Goal: Task Accomplishment & Management: Use online tool/utility

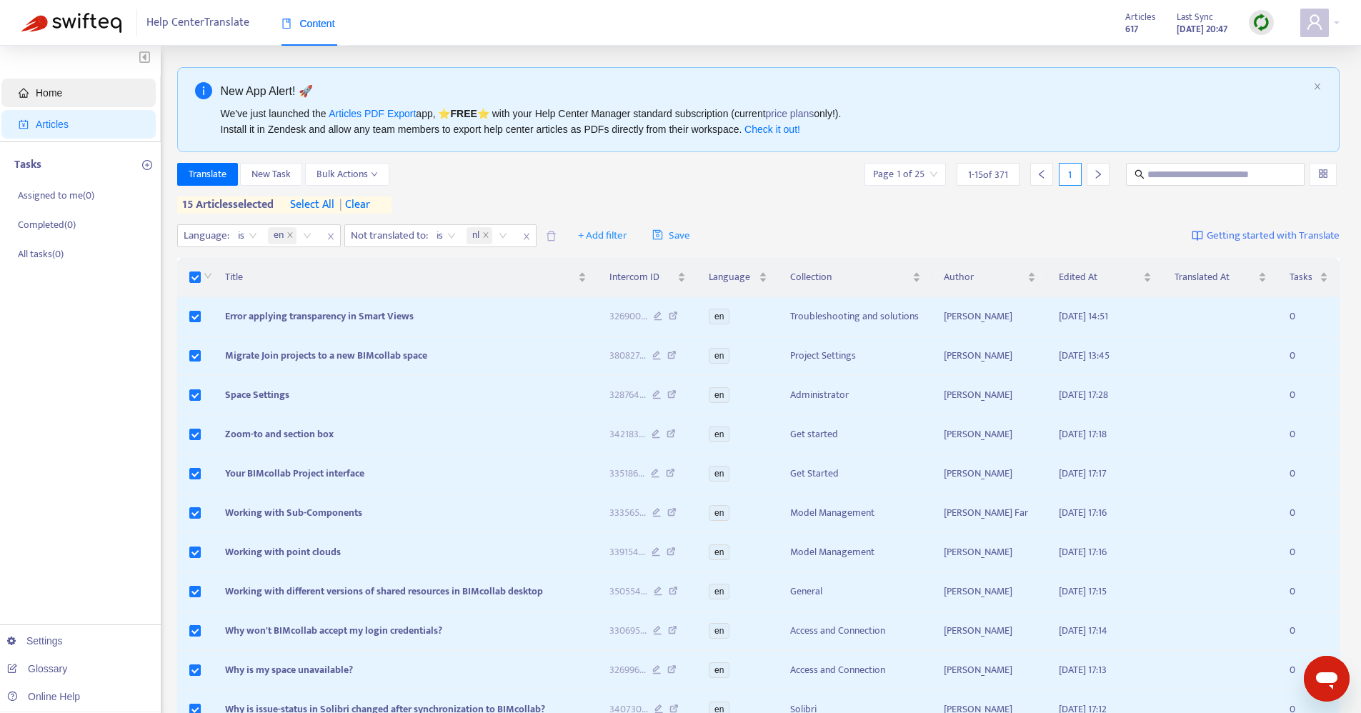
click at [66, 87] on span "Home" at bounding box center [82, 93] width 126 height 29
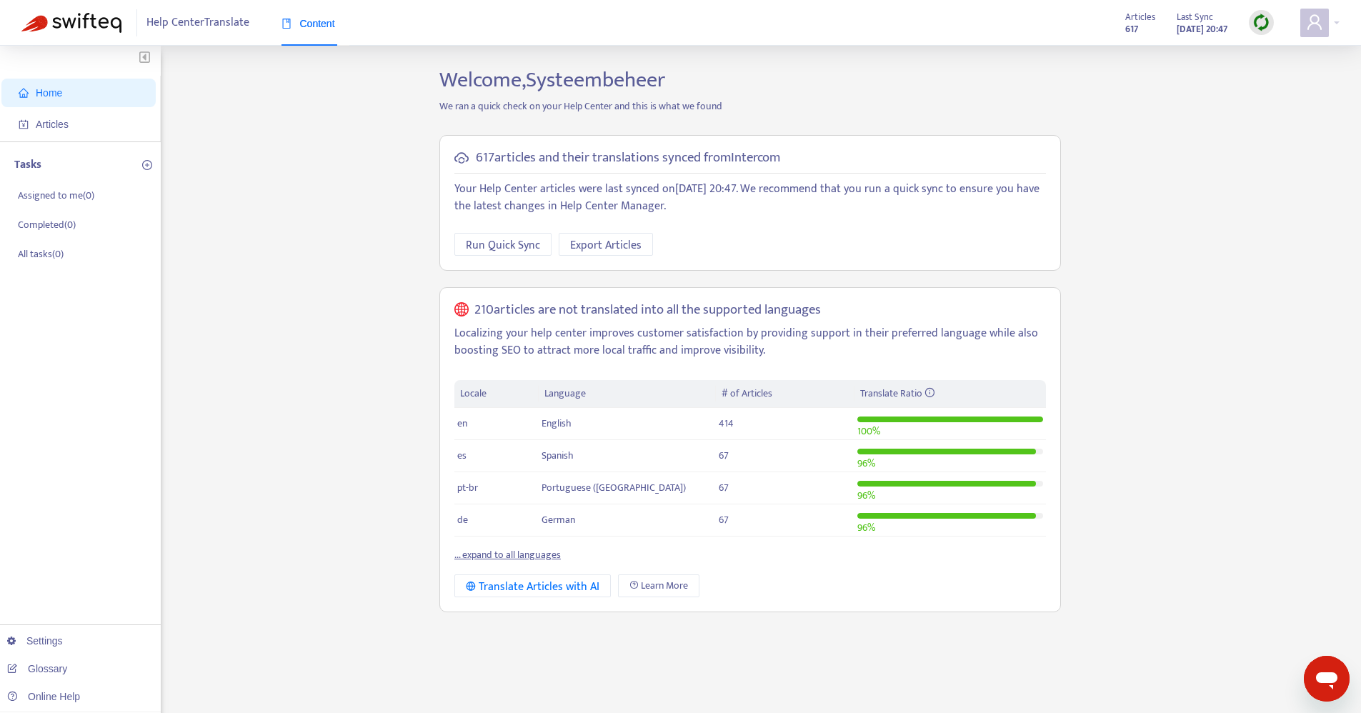
click at [1263, 24] on img at bounding box center [1261, 23] width 18 height 18
click at [1293, 56] on link "Quick Sync" at bounding box center [1290, 52] width 61 height 16
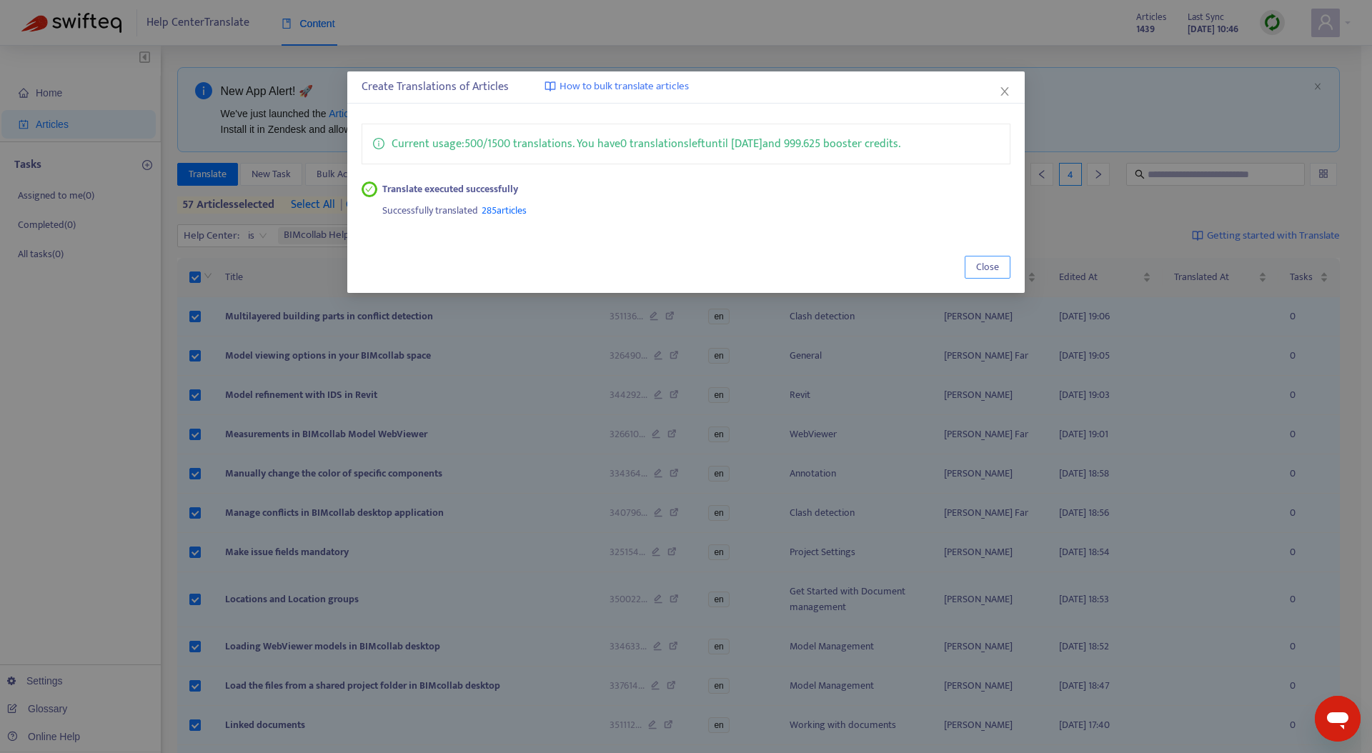
click at [990, 265] on span "Close" at bounding box center [987, 267] width 23 height 16
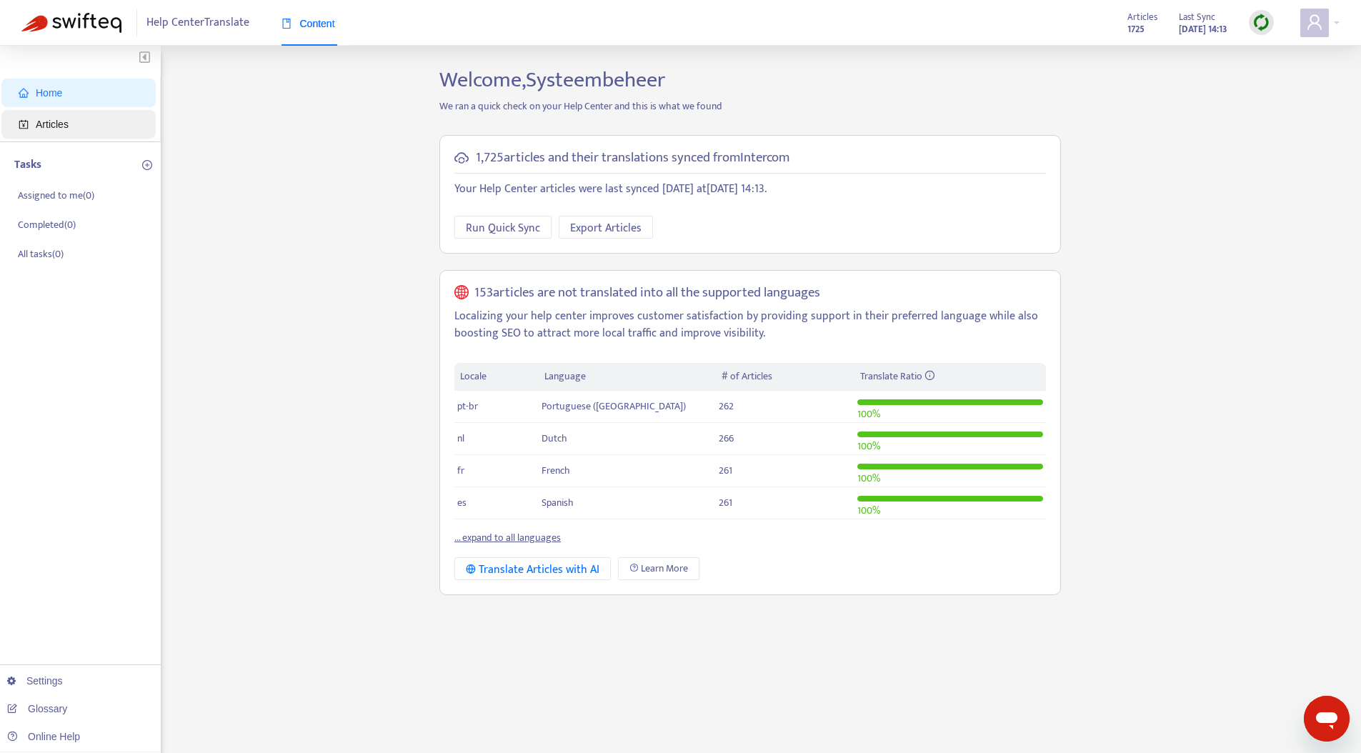
click at [66, 129] on span "Articles" at bounding box center [52, 124] width 33 height 11
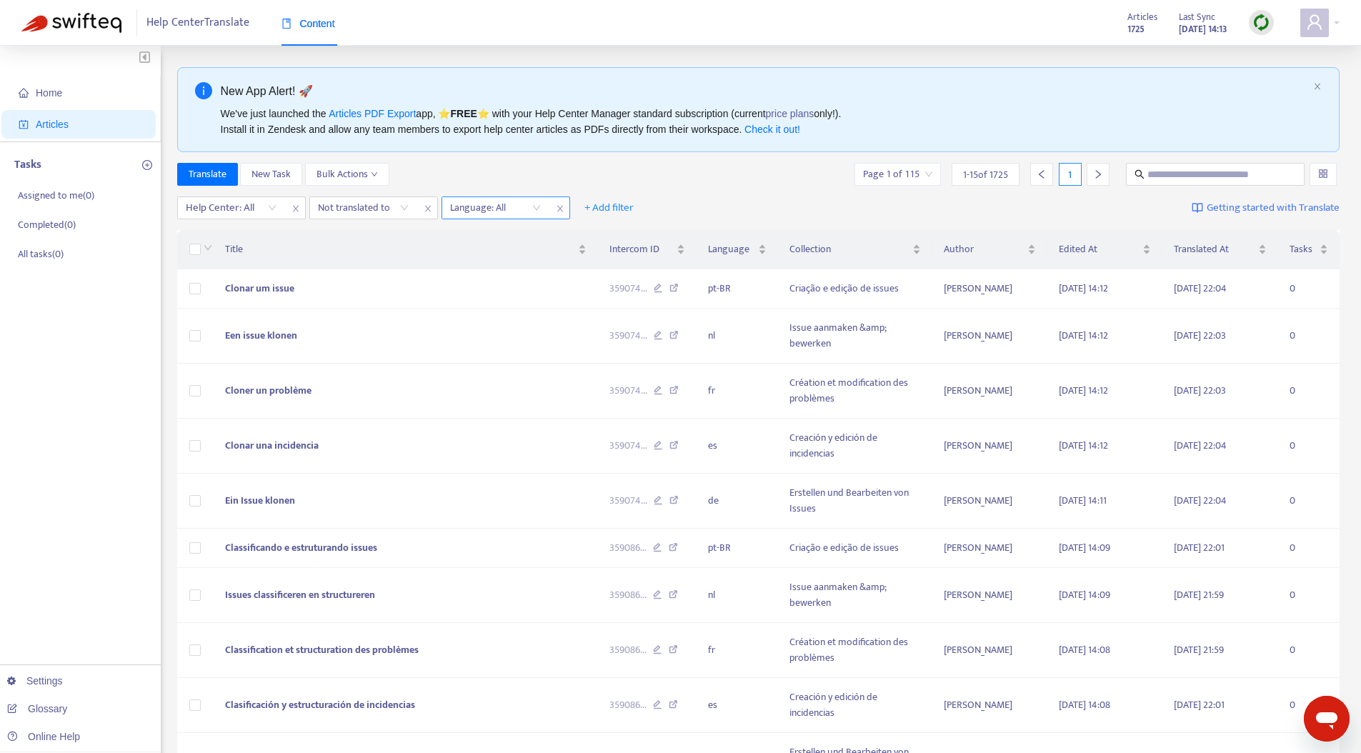
click at [531, 207] on div at bounding box center [488, 207] width 86 height 17
click at [493, 257] on div "en" at bounding box center [578, 259] width 249 height 16
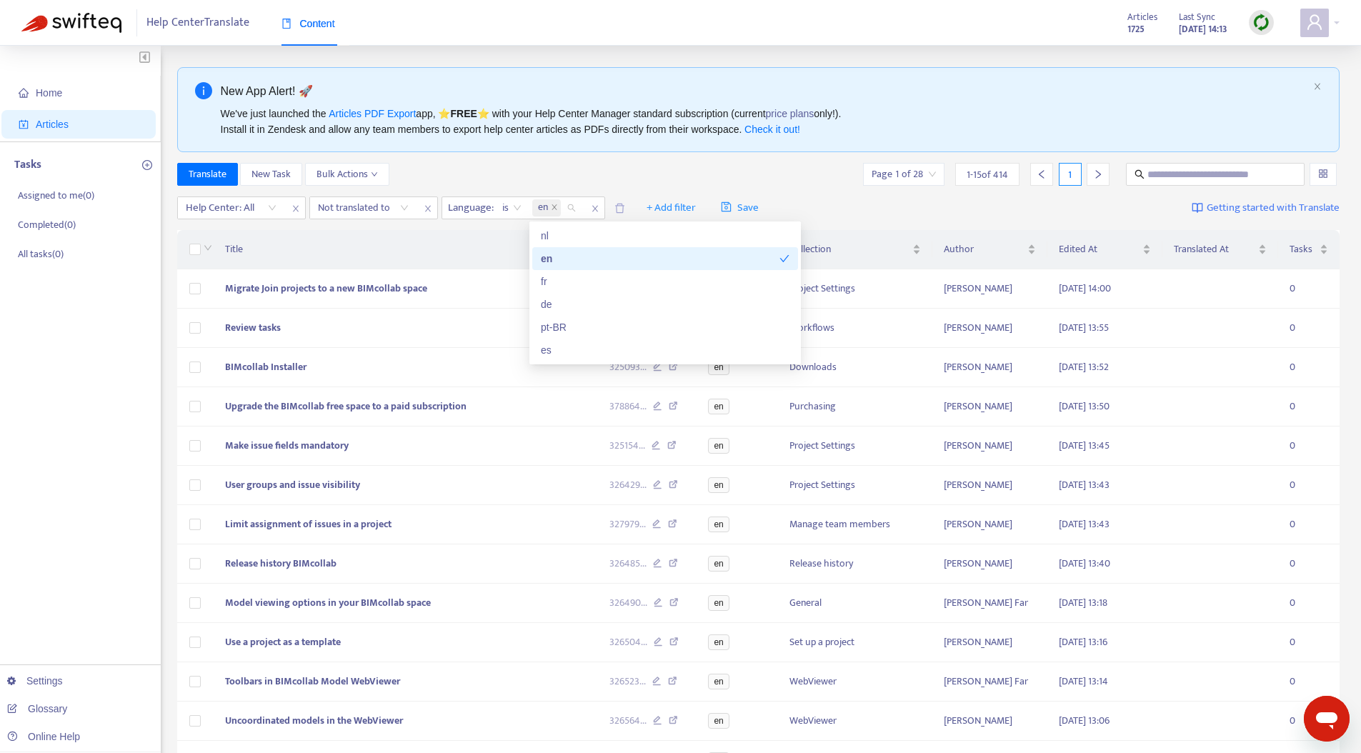
click at [482, 155] on div "New App Alert! 🚀 We've just launched the Articles PDF Export app, ⭐ FREE ⭐️ wit…" at bounding box center [758, 502] width 1163 height 871
click at [344, 195] on div "Help Center: All Not translated to Language : is en + Add filter Save Getting s…" at bounding box center [758, 208] width 1163 height 34
click at [346, 204] on div at bounding box center [356, 207] width 86 height 17
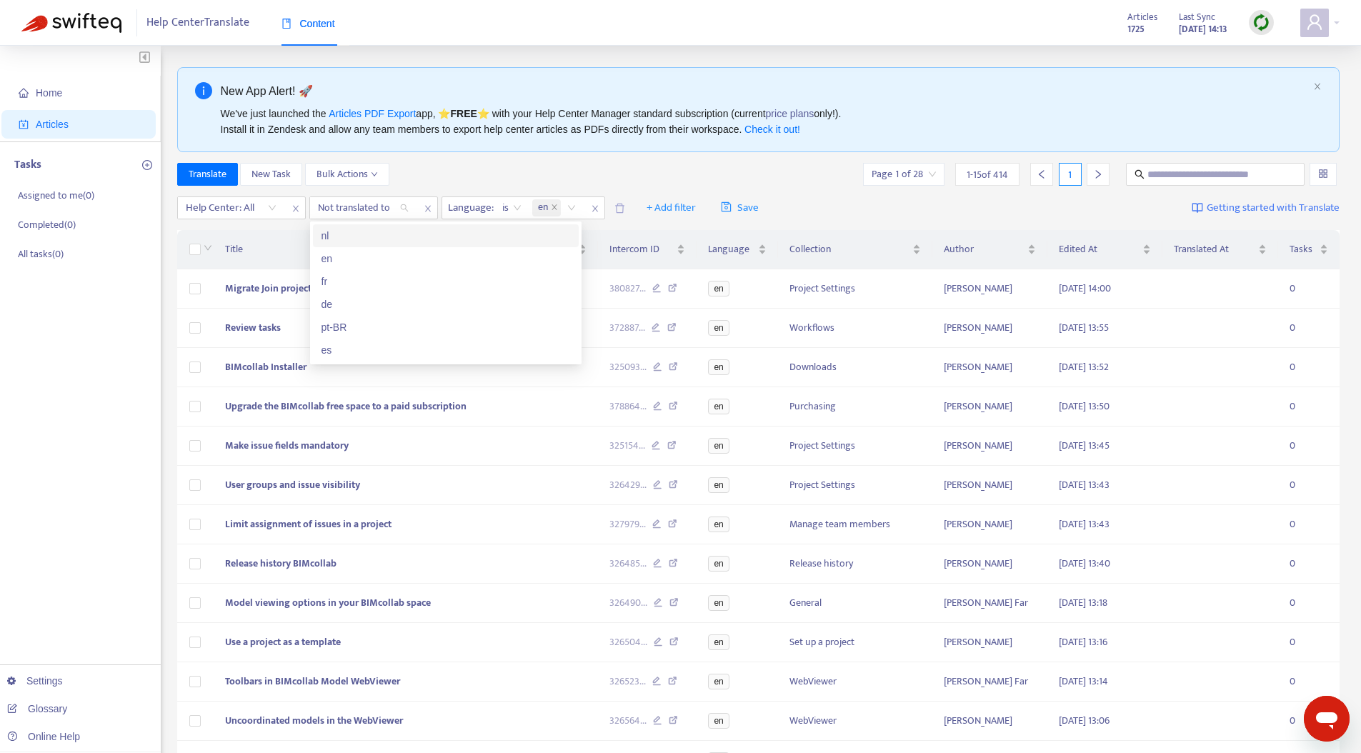
click at [356, 238] on div "nl" at bounding box center [445, 236] width 249 height 16
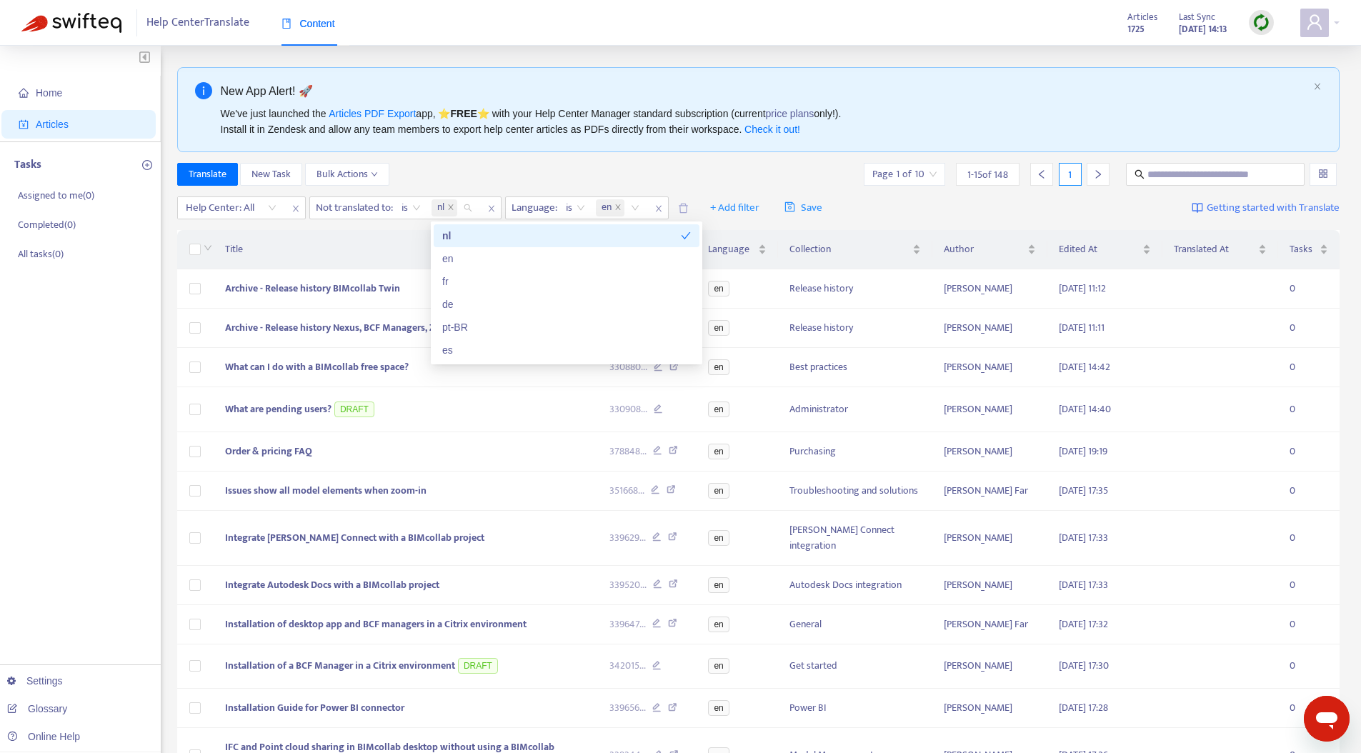
click at [449, 176] on div "Translate New Task Bulk Actions Page 1 of 10 1 - 15 of 148 1" at bounding box center [758, 174] width 1163 height 23
click at [249, 209] on div at bounding box center [224, 207] width 86 height 17
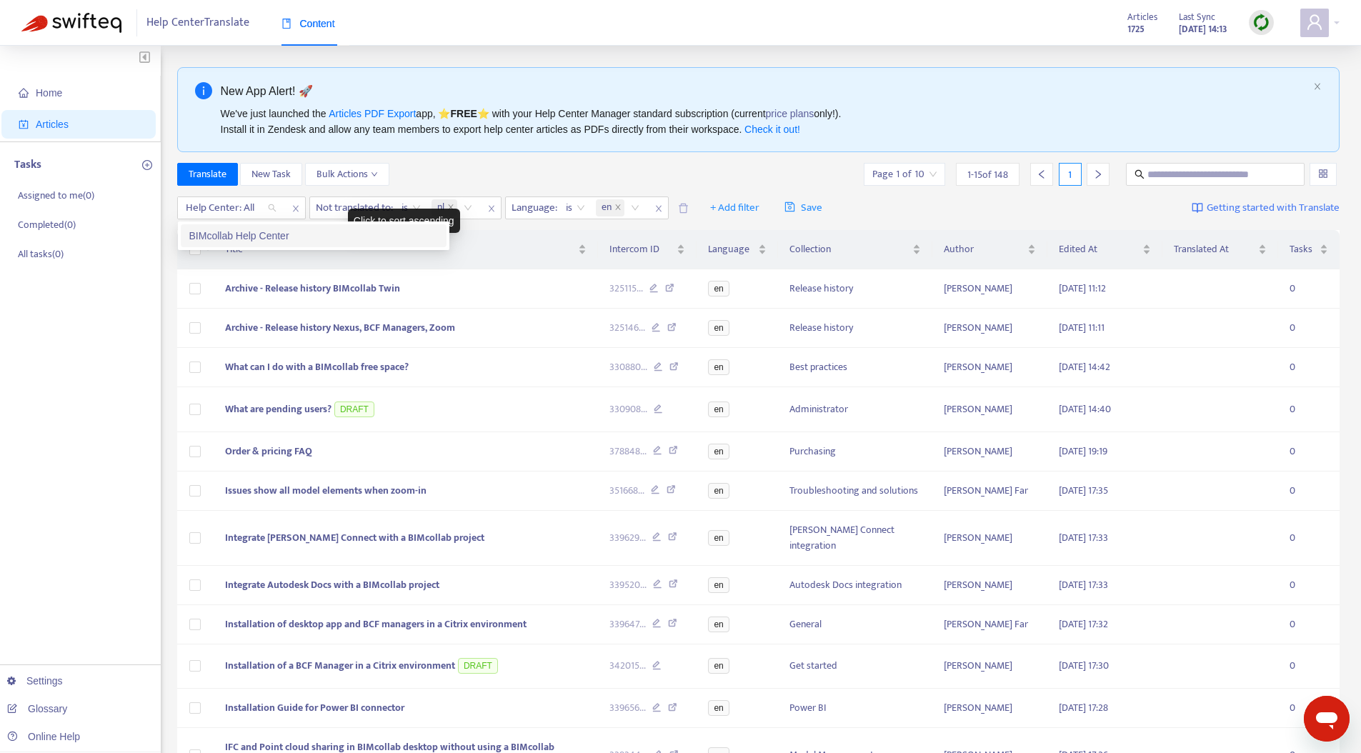
click at [260, 234] on div "BIMcollab Help Center" at bounding box center [313, 236] width 249 height 16
click at [470, 164] on div "Translate New Task Bulk Actions Page 1 of 10 1 - 15 of 145 1" at bounding box center [758, 174] width 1163 height 23
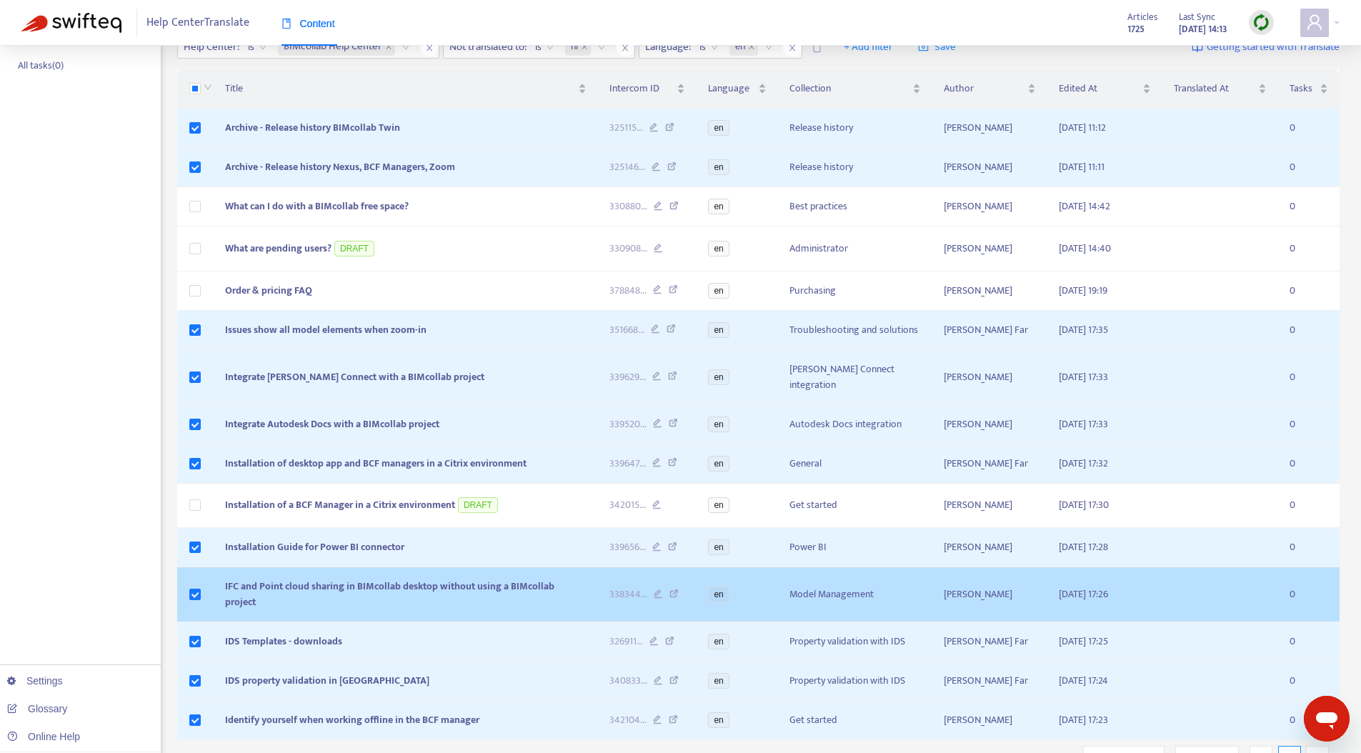
scroll to position [240, 0]
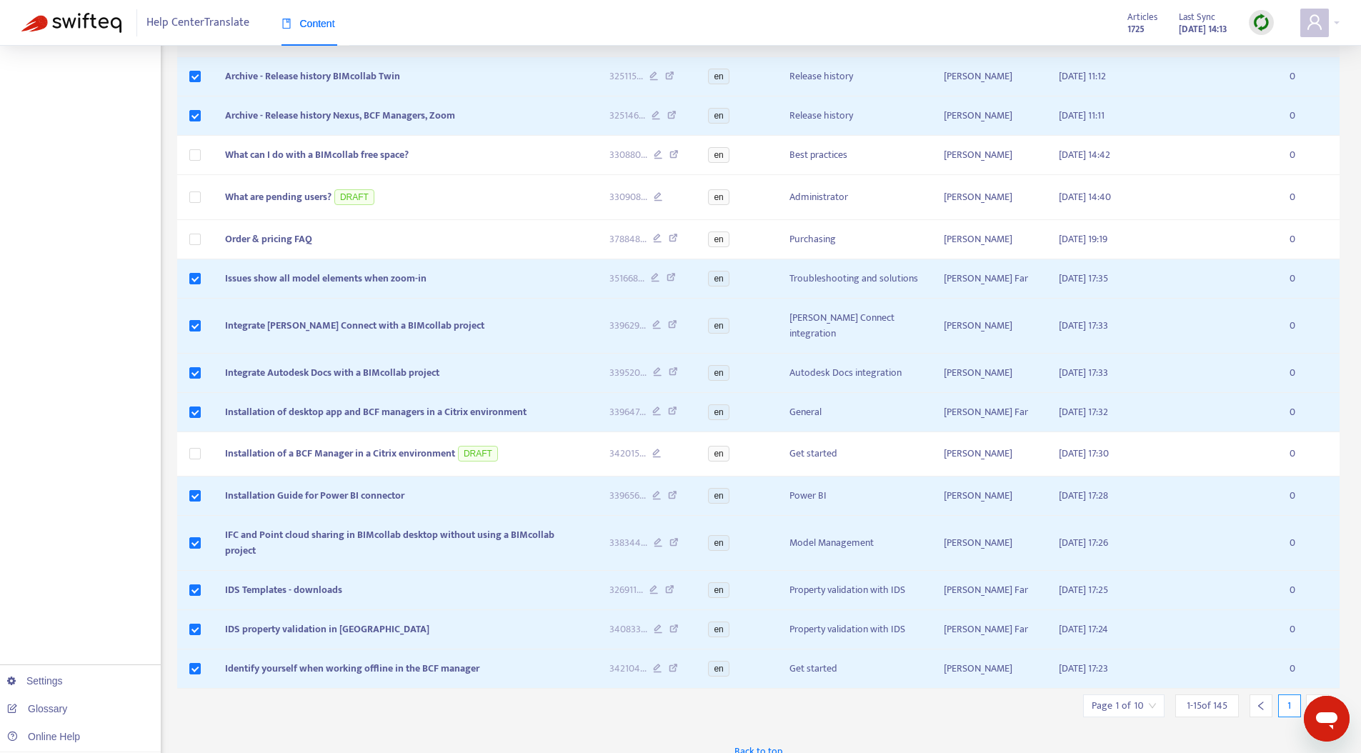
click at [1313, 701] on icon "right" at bounding box center [1317, 706] width 10 height 10
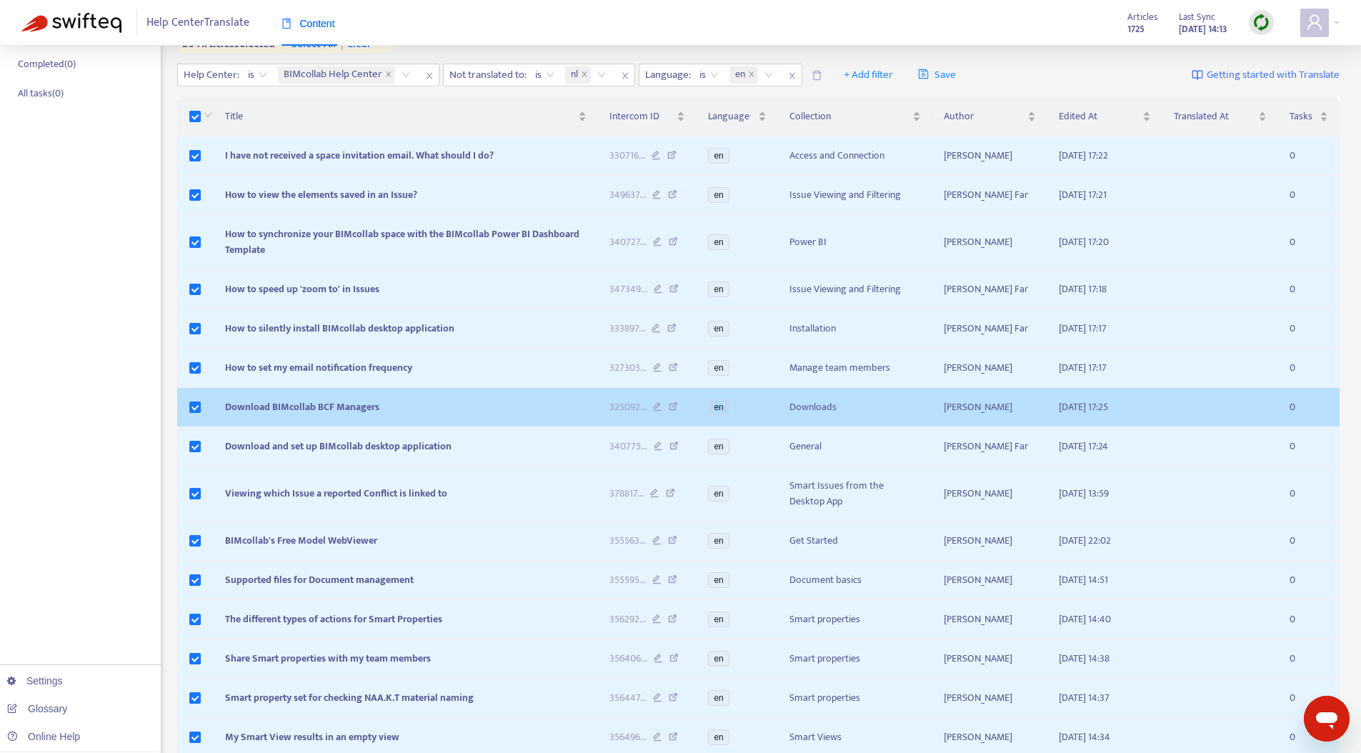
scroll to position [160, 0]
click at [189, 406] on td at bounding box center [195, 408] width 37 height 39
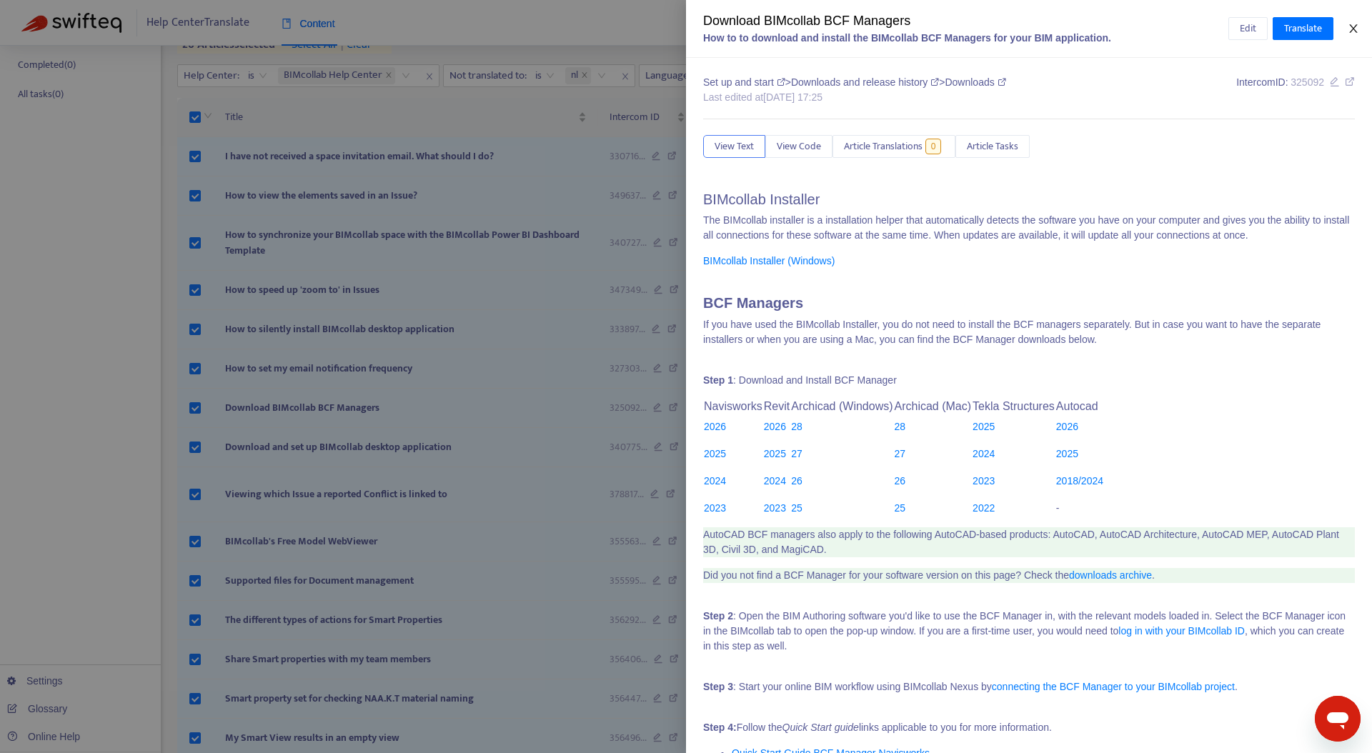
click at [1352, 25] on icon "close" at bounding box center [1352, 28] width 11 height 11
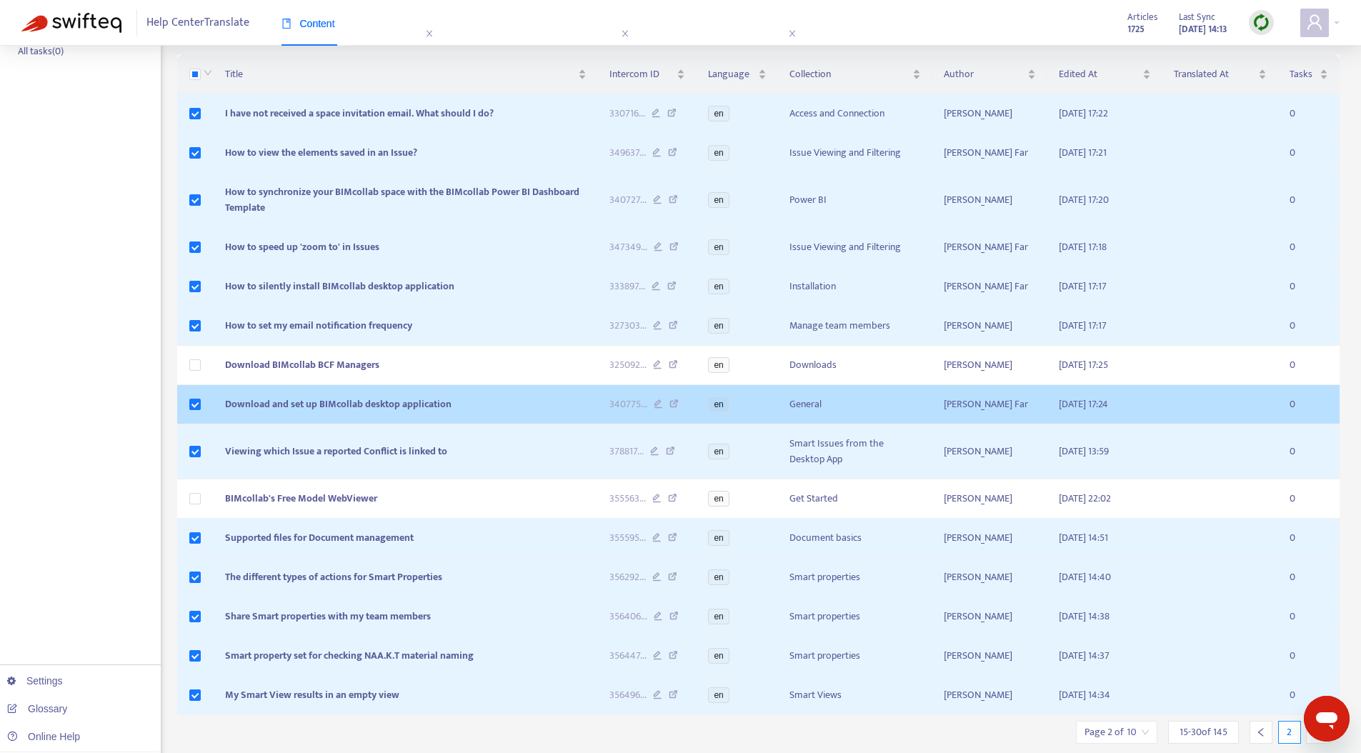
scroll to position [245, 0]
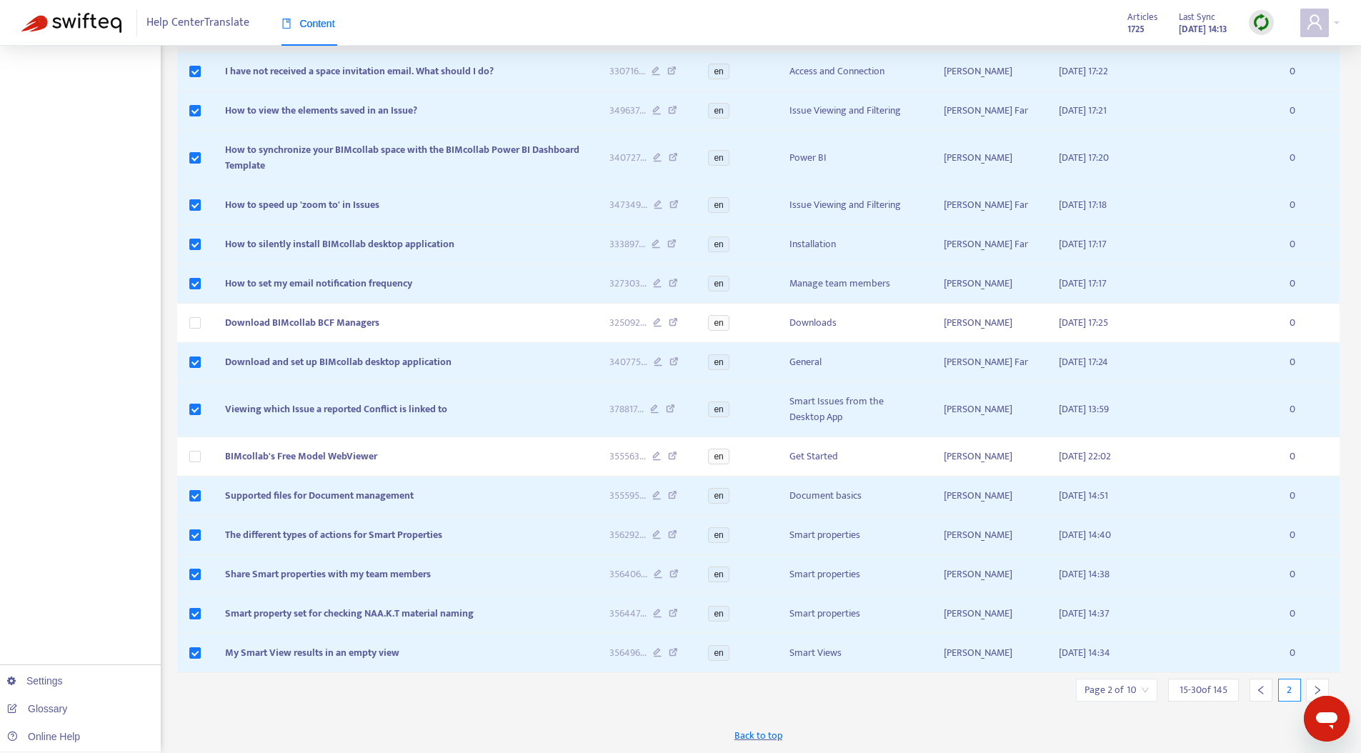
click at [1322, 686] on div at bounding box center [1317, 690] width 23 height 23
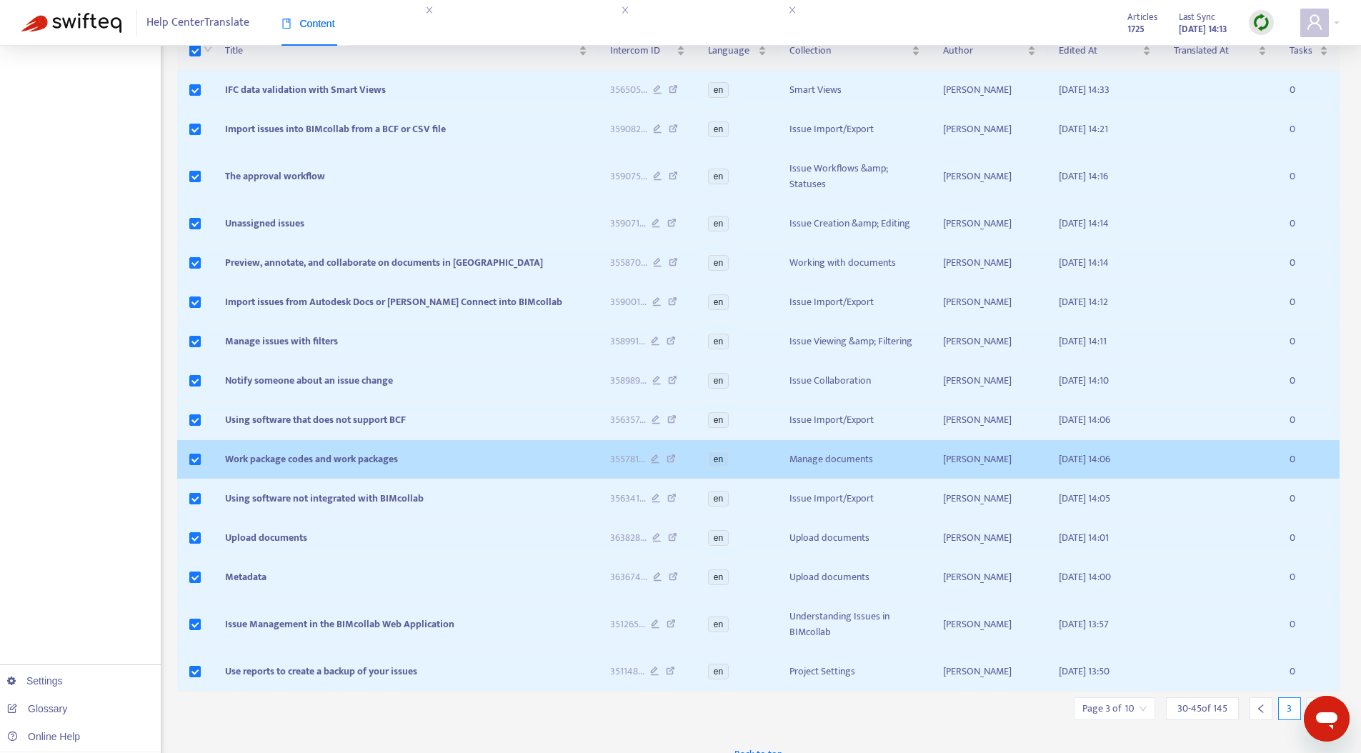
scroll to position [276, 0]
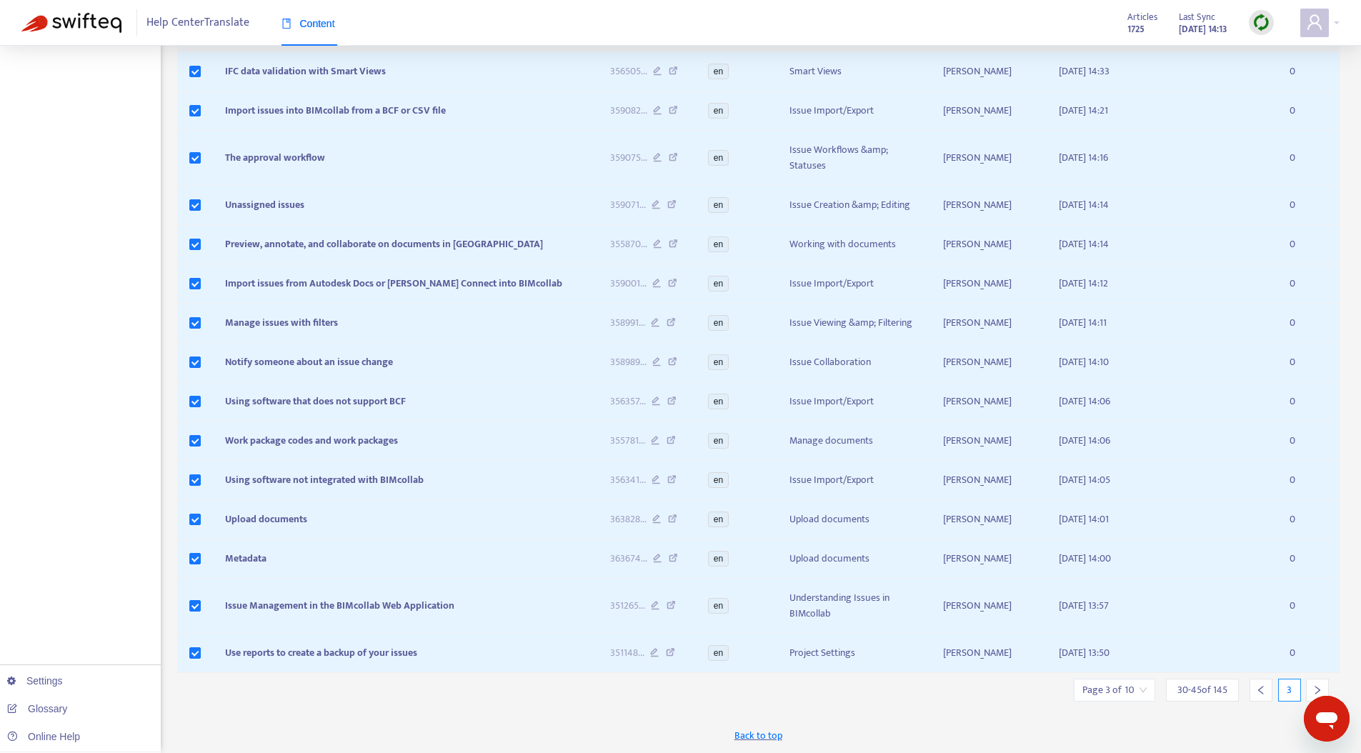
click at [1321, 685] on icon "right" at bounding box center [1317, 690] width 10 height 10
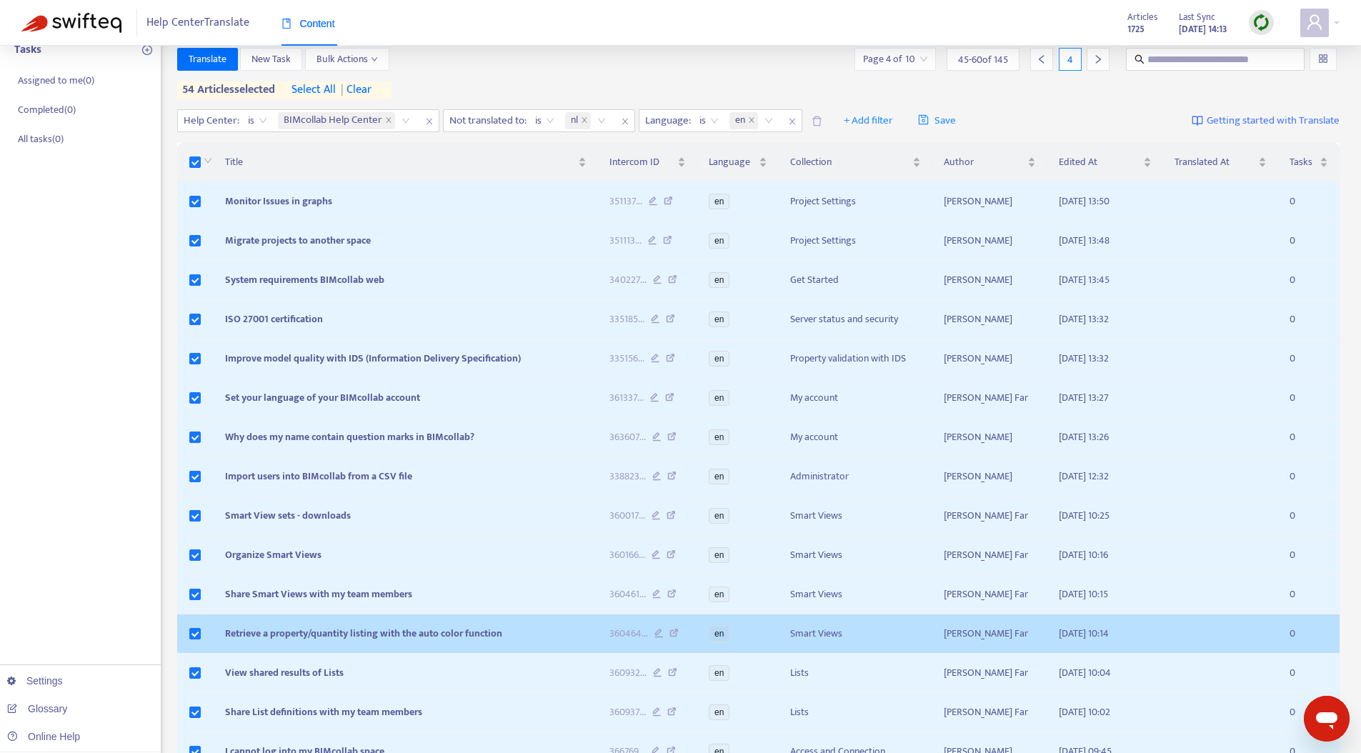
scroll to position [214, 0]
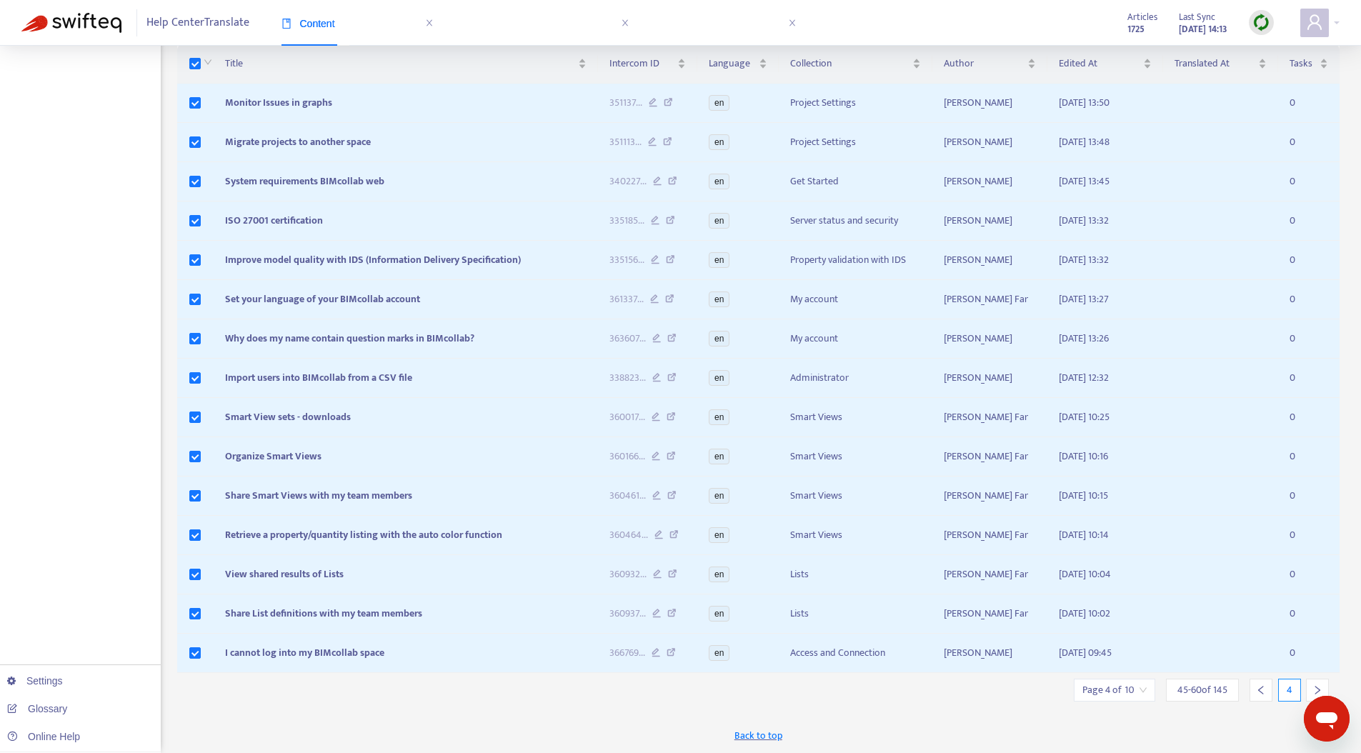
click at [1322, 685] on div at bounding box center [1317, 690] width 23 height 23
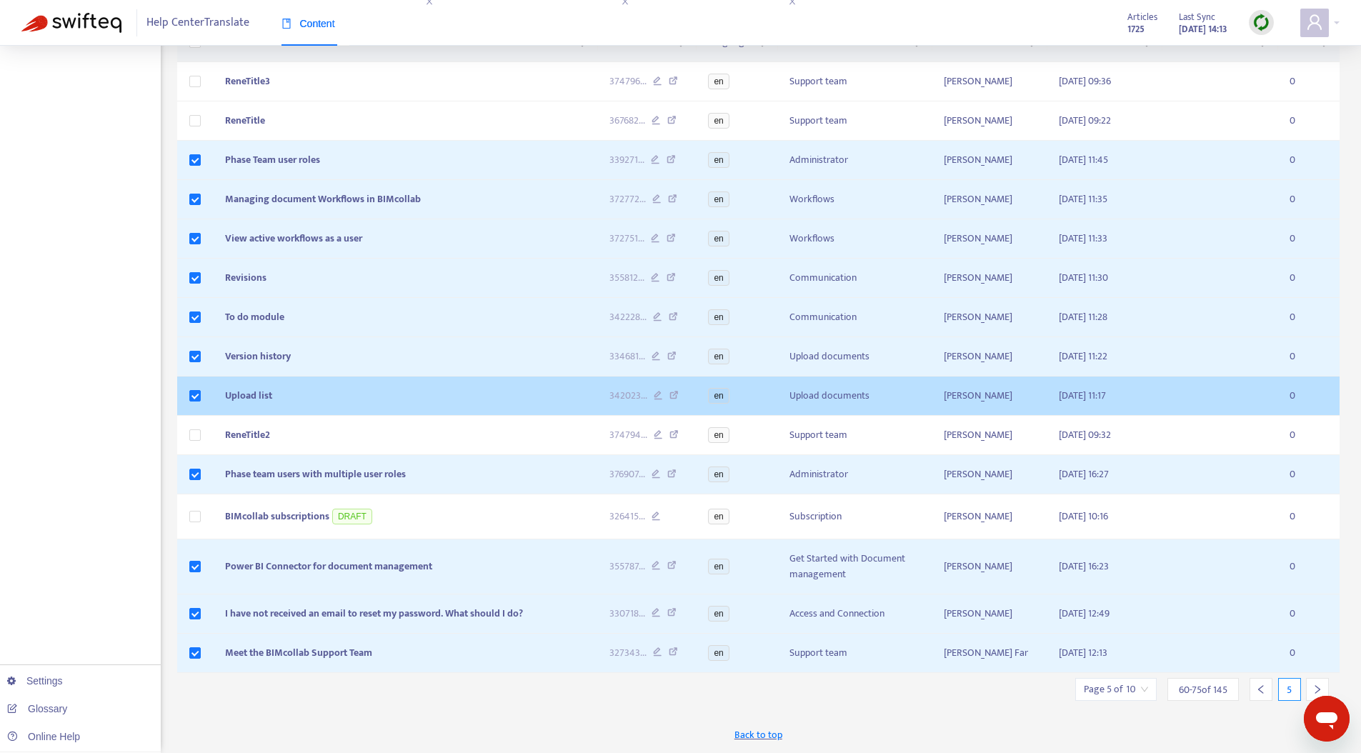
scroll to position [345, 0]
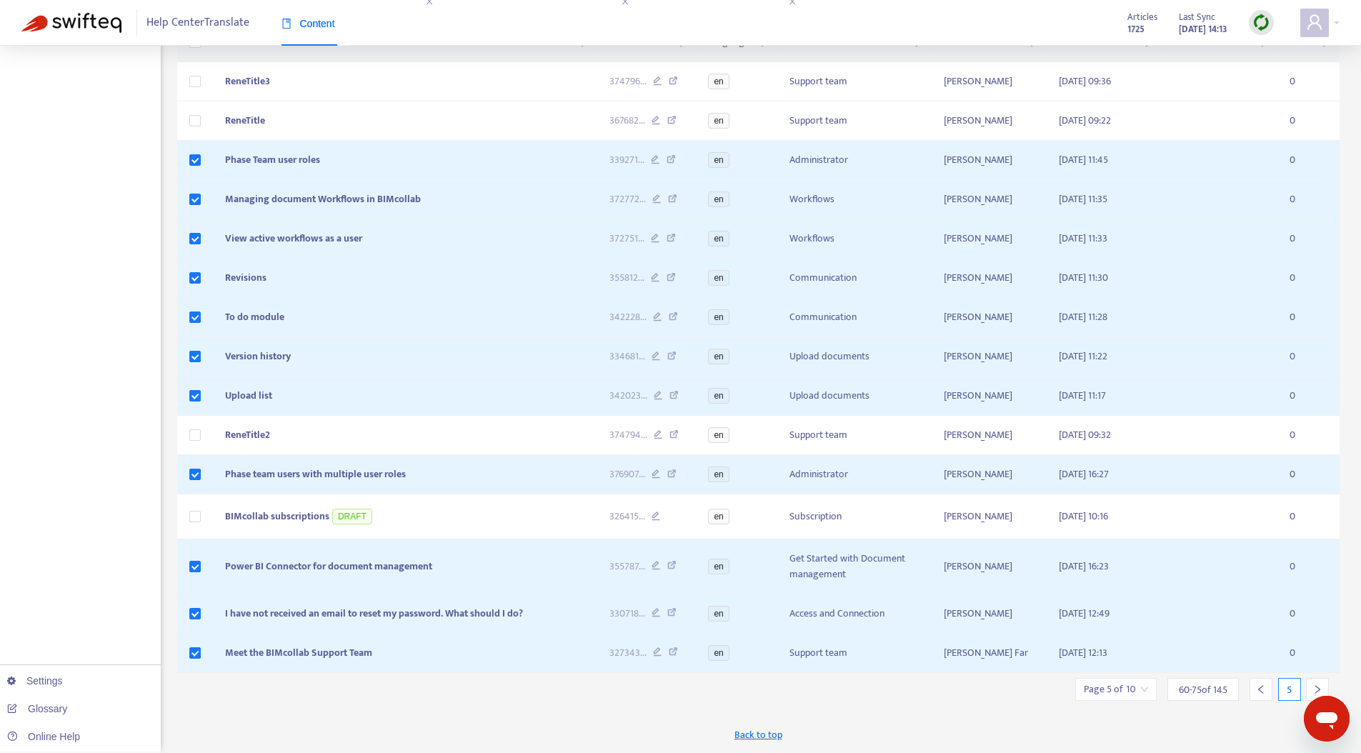
click at [1315, 683] on div at bounding box center [1317, 689] width 23 height 23
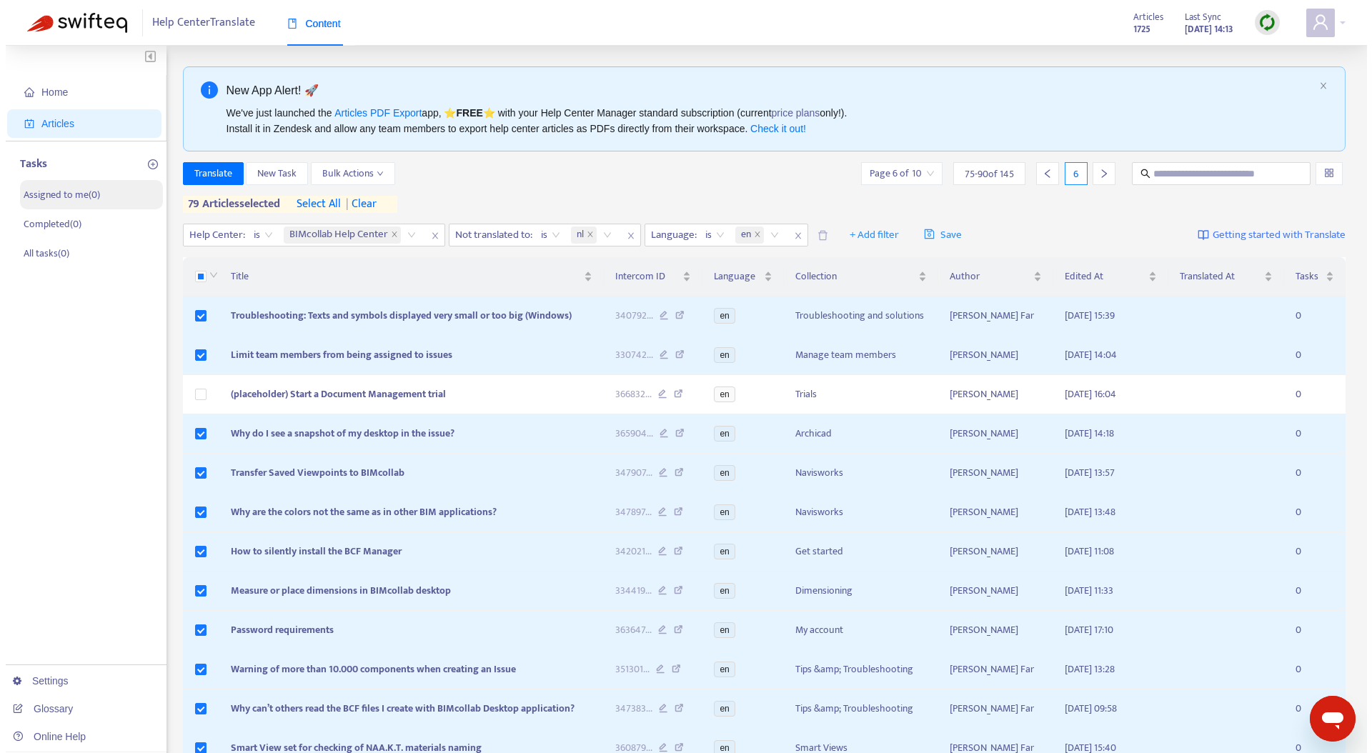
scroll to position [0, 0]
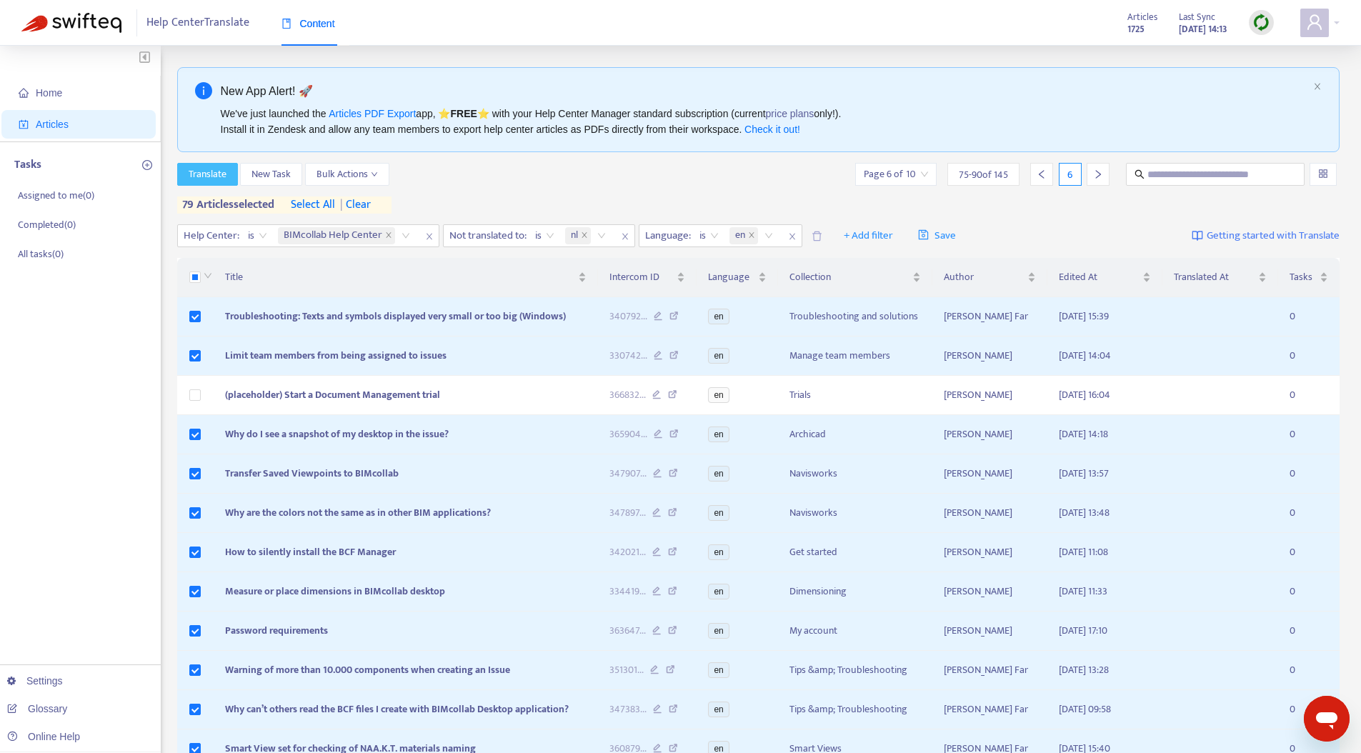
click at [210, 178] on span "Translate" at bounding box center [208, 174] width 38 height 16
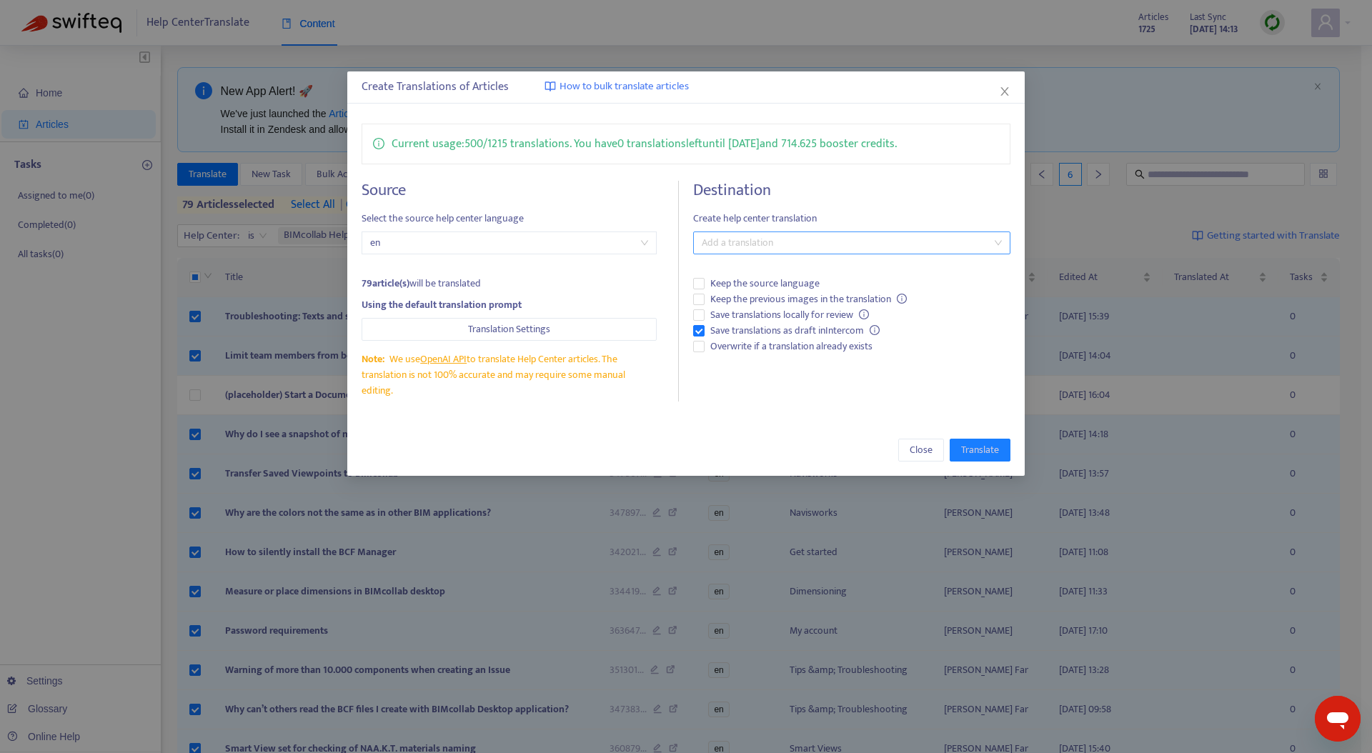
click at [771, 244] on div at bounding box center [844, 242] width 296 height 17
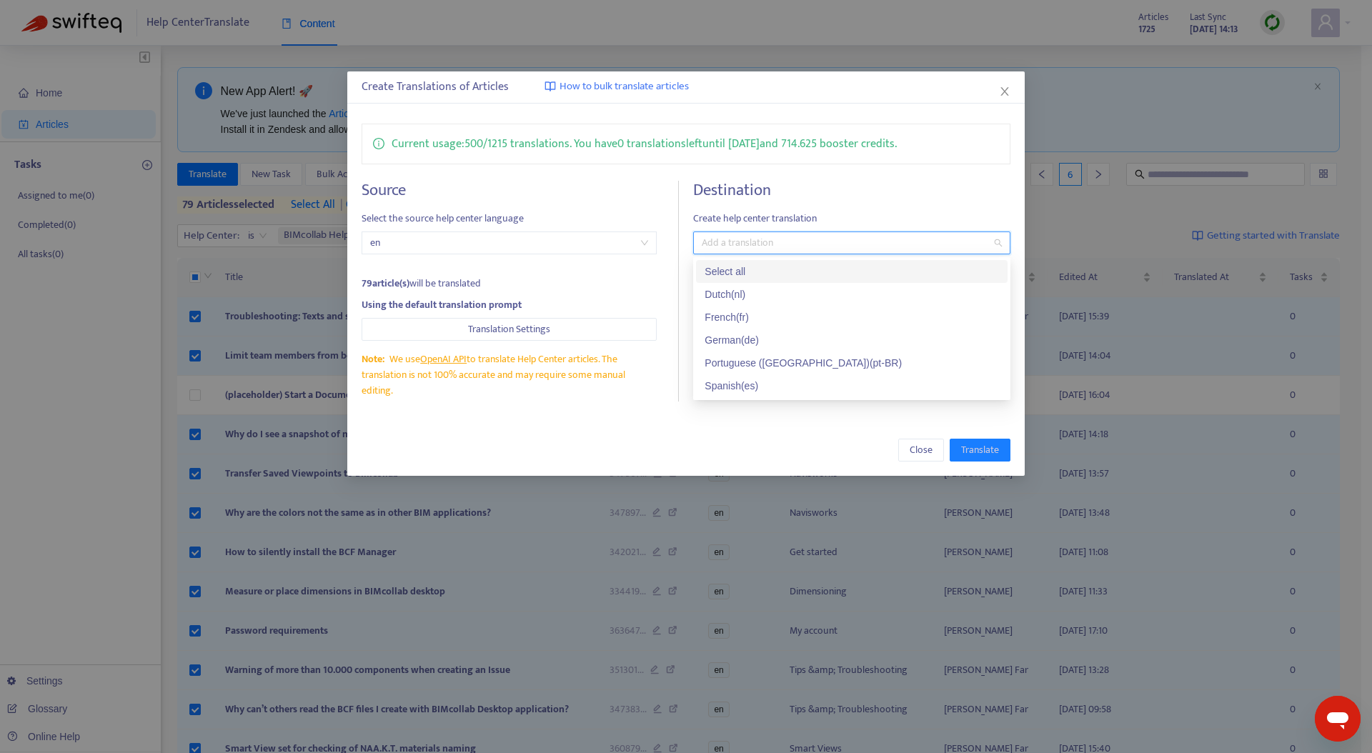
click at [754, 268] on div "Select all" at bounding box center [851, 272] width 294 height 16
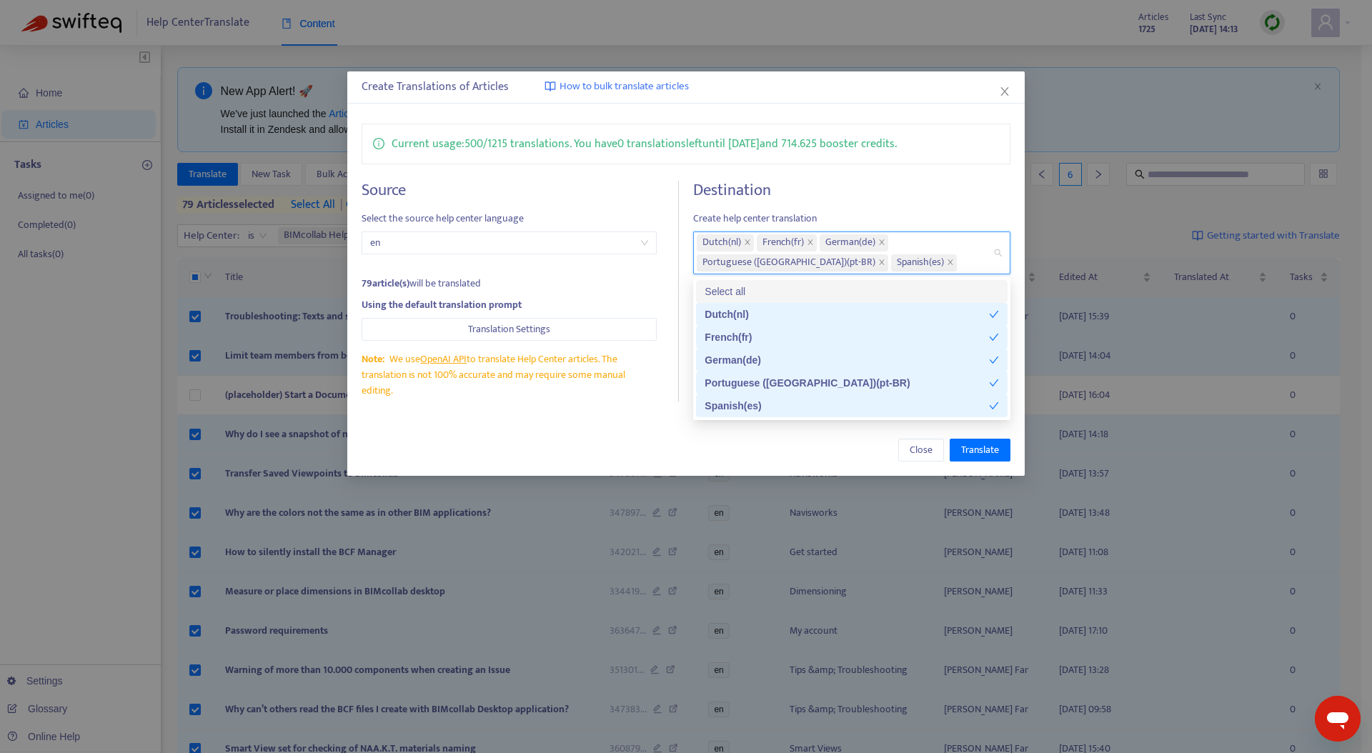
click at [837, 190] on h4 "Destination" at bounding box center [851, 190] width 317 height 19
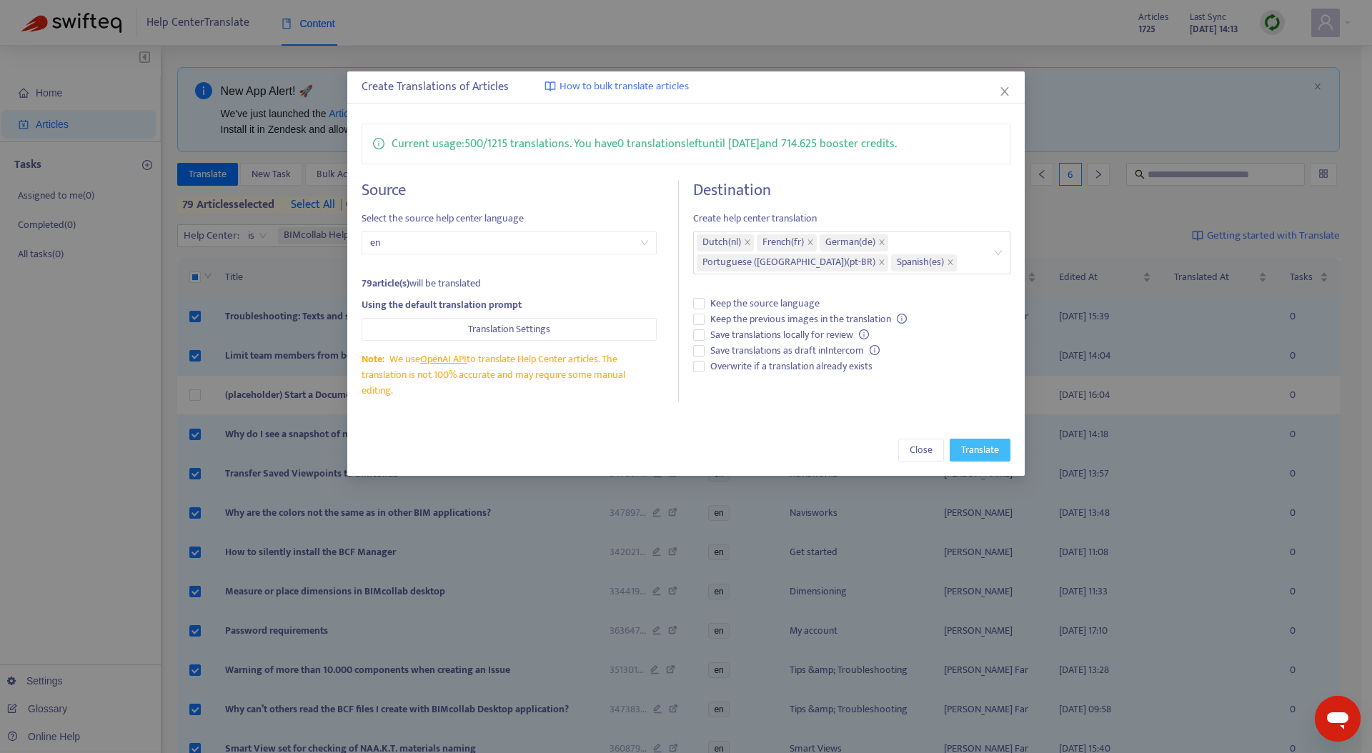
click at [969, 450] on span "Translate" at bounding box center [980, 450] width 38 height 16
